Goal: Task Accomplishment & Management: Complete application form

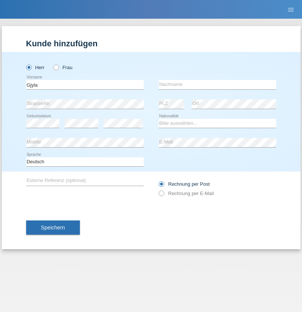
type input "Gjyla"
click at [217, 84] on input "text" at bounding box center [218, 84] width 118 height 9
type input "Zidi"
select select "CH"
radio input "true"
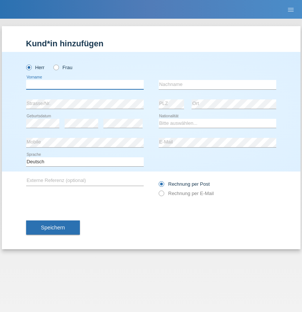
click at [85, 84] on input "text" at bounding box center [85, 84] width 118 height 9
type input "Kevin"
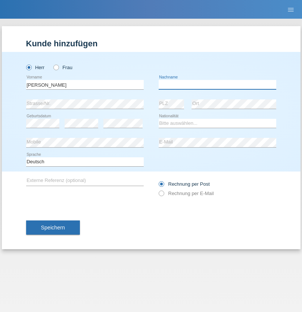
click at [217, 84] on input "text" at bounding box center [218, 84] width 118 height 9
type input "Ferhati"
select select "DE"
select select "C"
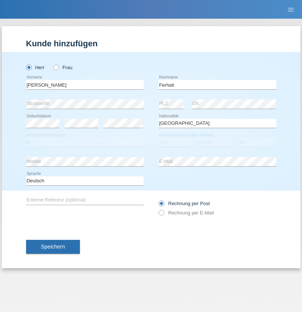
select select "14"
select select "02"
select select "2021"
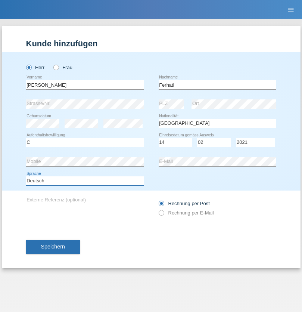
select select "en"
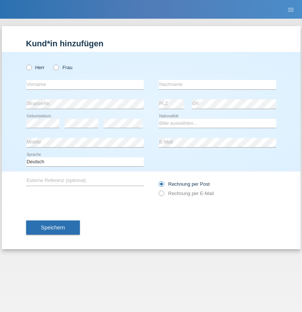
radio input "true"
click at [85, 84] on input "text" at bounding box center [85, 84] width 118 height 9
type input "firat"
click at [217, 84] on input "text" at bounding box center [218, 84] width 118 height 9
type input "kara"
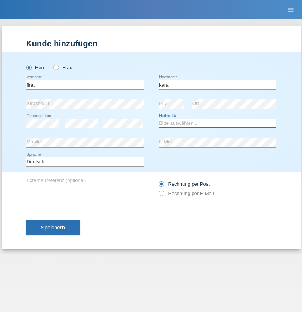
select select "CH"
radio input "true"
click at [85, 84] on input "text" at bounding box center [85, 84] width 118 height 9
type input "Bogdan"
click at [217, 84] on input "text" at bounding box center [218, 84] width 118 height 9
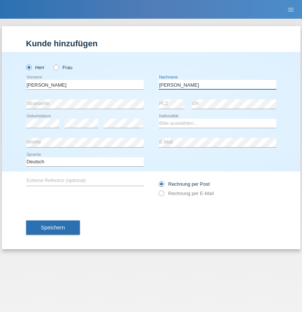
type input "Cristian"
select select "RO"
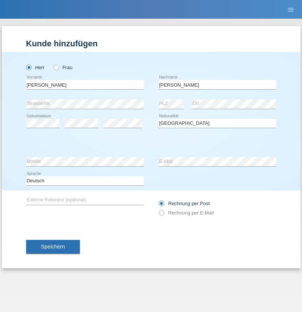
select select "C"
select select "11"
select select "02"
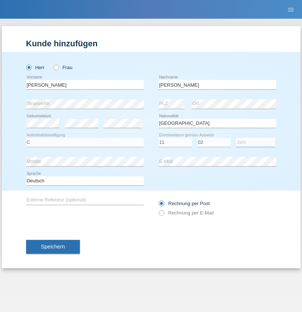
select select "2011"
select select "en"
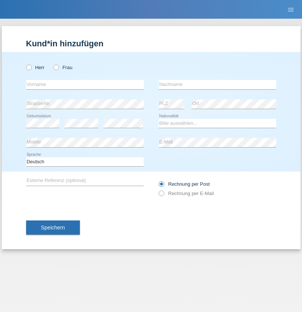
radio input "true"
click at [85, 84] on input "text" at bounding box center [85, 84] width 118 height 9
type input "[PERSON_NAME]"
click at [217, 84] on input "text" at bounding box center [218, 84] width 118 height 9
type input "Ymeri"
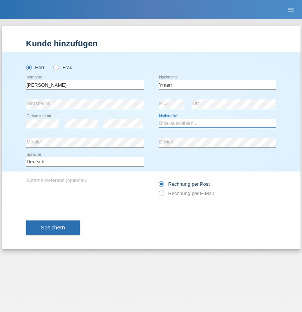
select select "XK"
select select "C"
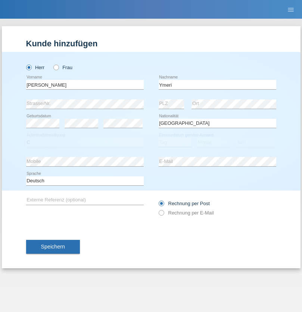
select select "21"
select select "03"
select select "1991"
